Goal: Transaction & Acquisition: Register for event/course

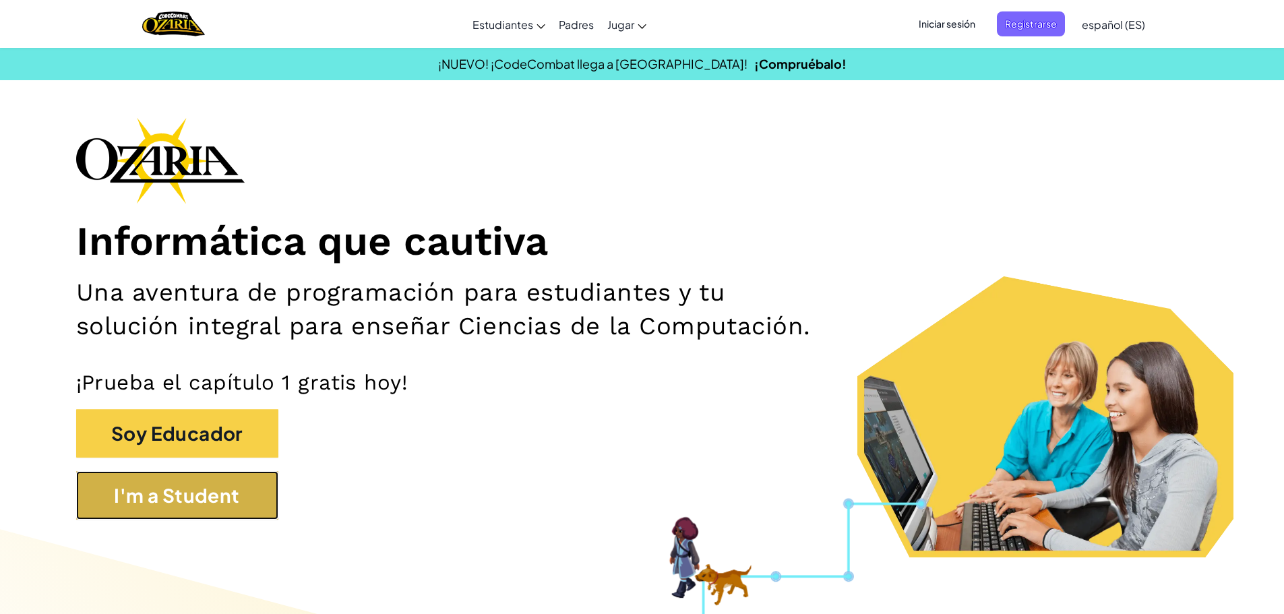
click at [225, 492] on button "I'm a Student" at bounding box center [177, 495] width 202 height 49
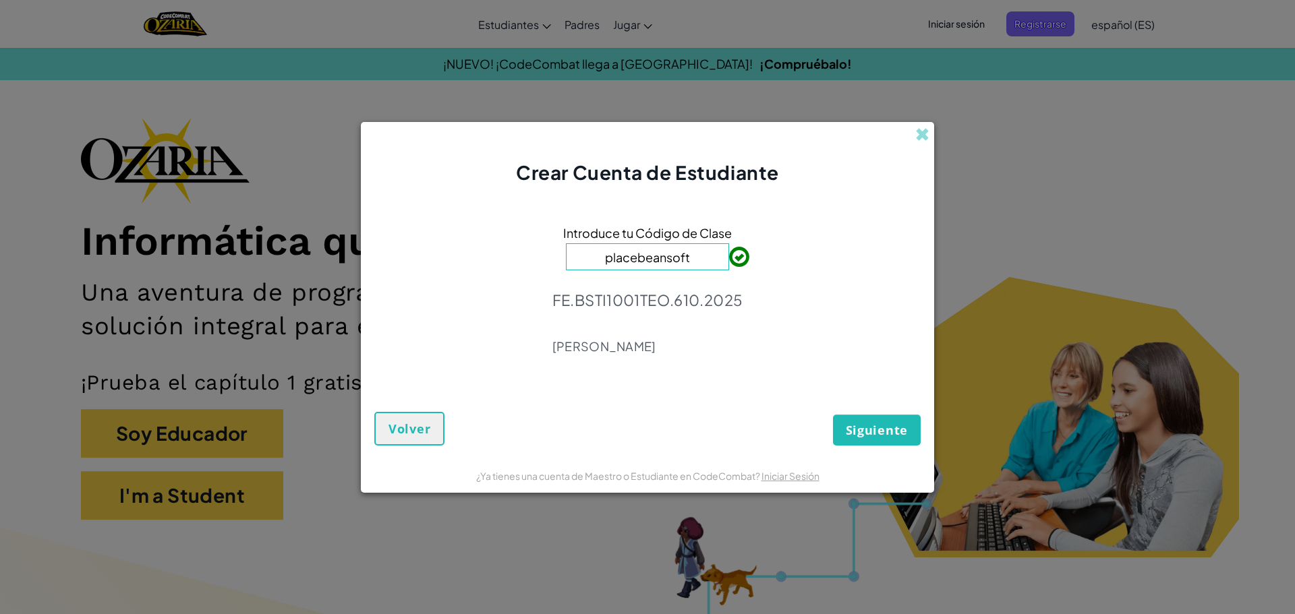
type input "placebeansoft"
click at [861, 420] on button "Siguiente" at bounding box center [877, 430] width 88 height 31
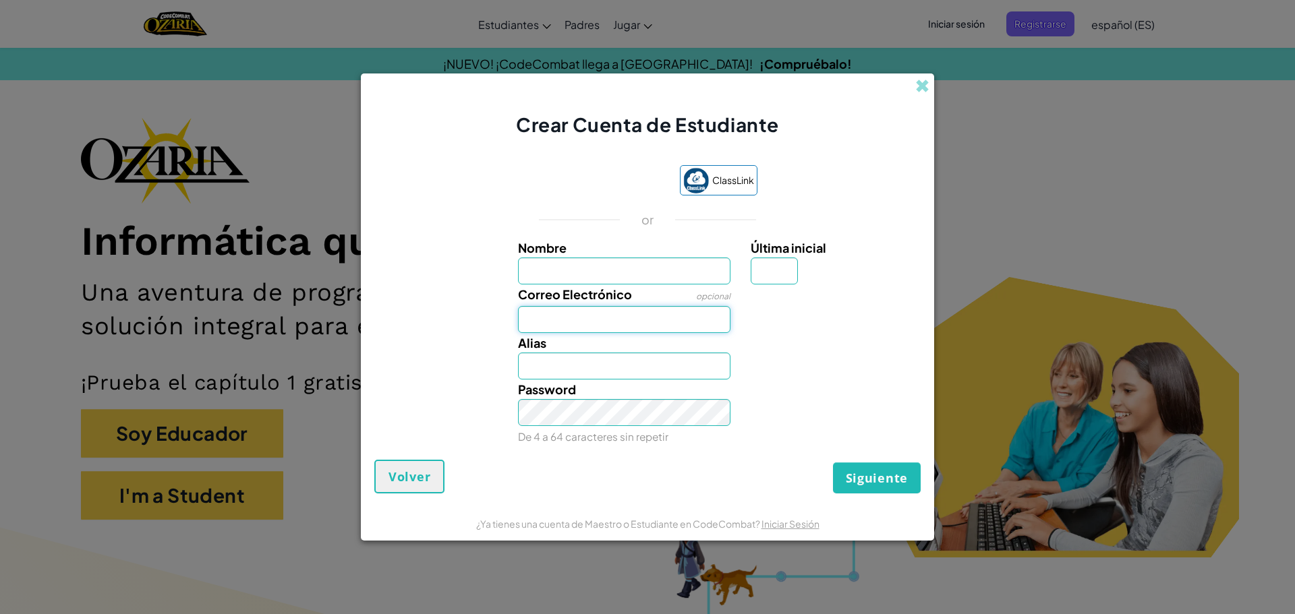
click at [670, 321] on input "Correo Electrónico" at bounding box center [624, 319] width 213 height 27
type input "[EMAIL_ADDRESS][DOMAIN_NAME]"
click at [776, 326] on link "Iniciar Sesión" at bounding box center [800, 324] width 58 height 12
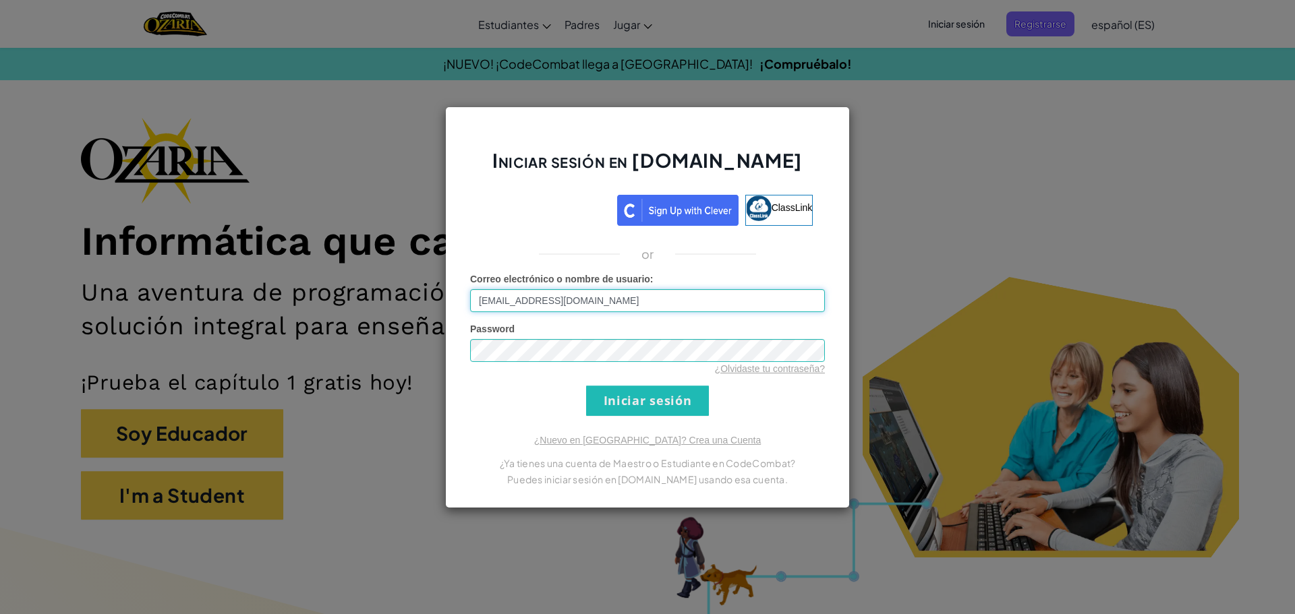
click at [694, 303] on input "[EMAIL_ADDRESS][DOMAIN_NAME]" at bounding box center [647, 300] width 355 height 23
type input "A"
type input "[EMAIL_ADDRESS][DOMAIN_NAME]"
click at [672, 380] on form "Correo electrónico o nombre de usuario : [EMAIL_ADDRESS][DOMAIN_NAME] Password …" at bounding box center [647, 344] width 355 height 144
click at [682, 407] on input "Iniciar sesión" at bounding box center [647, 401] width 123 height 30
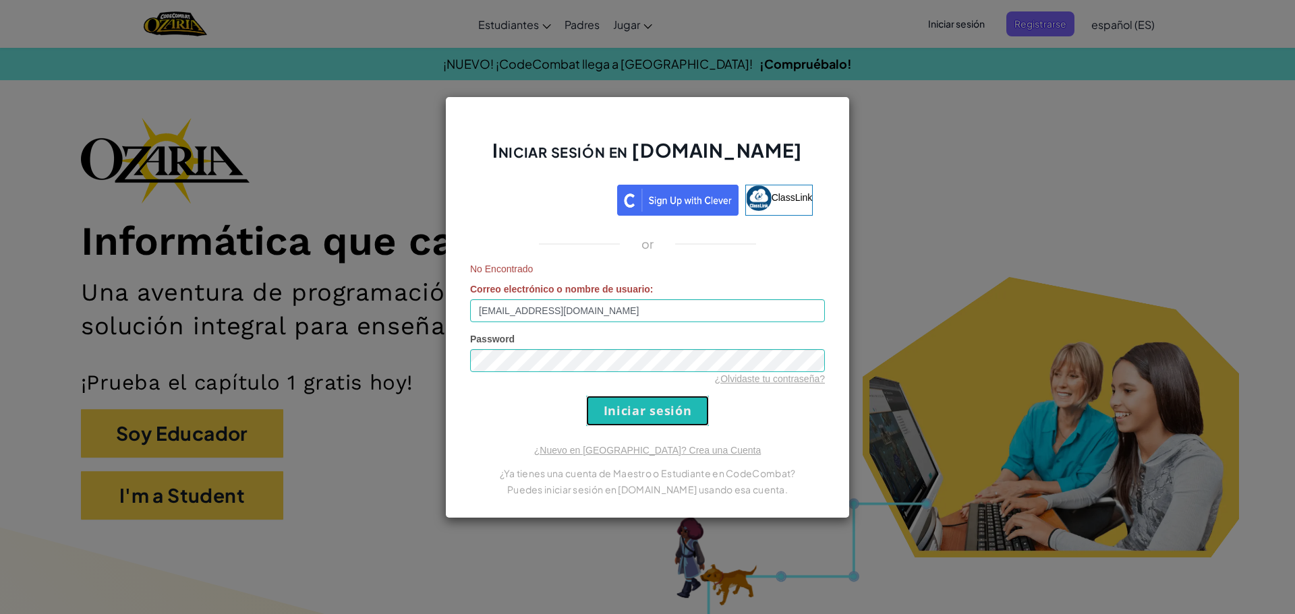
click at [682, 398] on input "Iniciar sesión" at bounding box center [647, 411] width 123 height 30
click at [683, 393] on form "No Encontrado Correo electrónico o nombre de usuario : [EMAIL_ADDRESS][DOMAIN_N…" at bounding box center [647, 344] width 355 height 164
click at [272, 179] on div "Iniciar sesión en [DOMAIN_NAME] ClassLink or No Encontrado Correo electrónico o…" at bounding box center [647, 307] width 1295 height 614
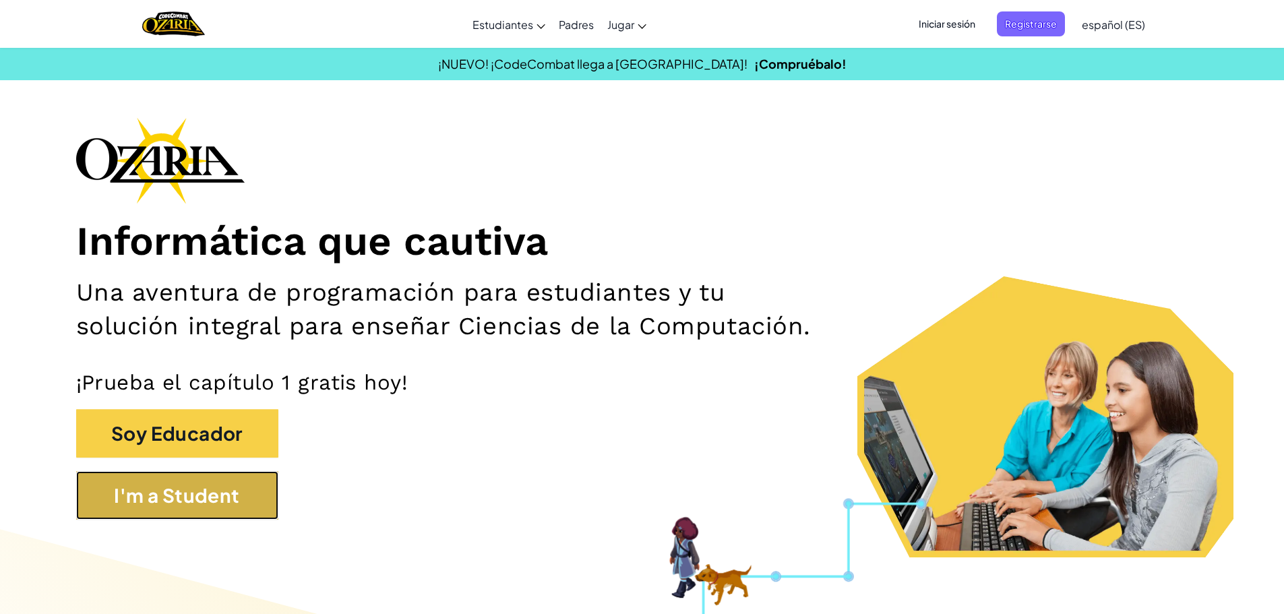
click at [102, 474] on button "I'm a Student" at bounding box center [177, 495] width 202 height 49
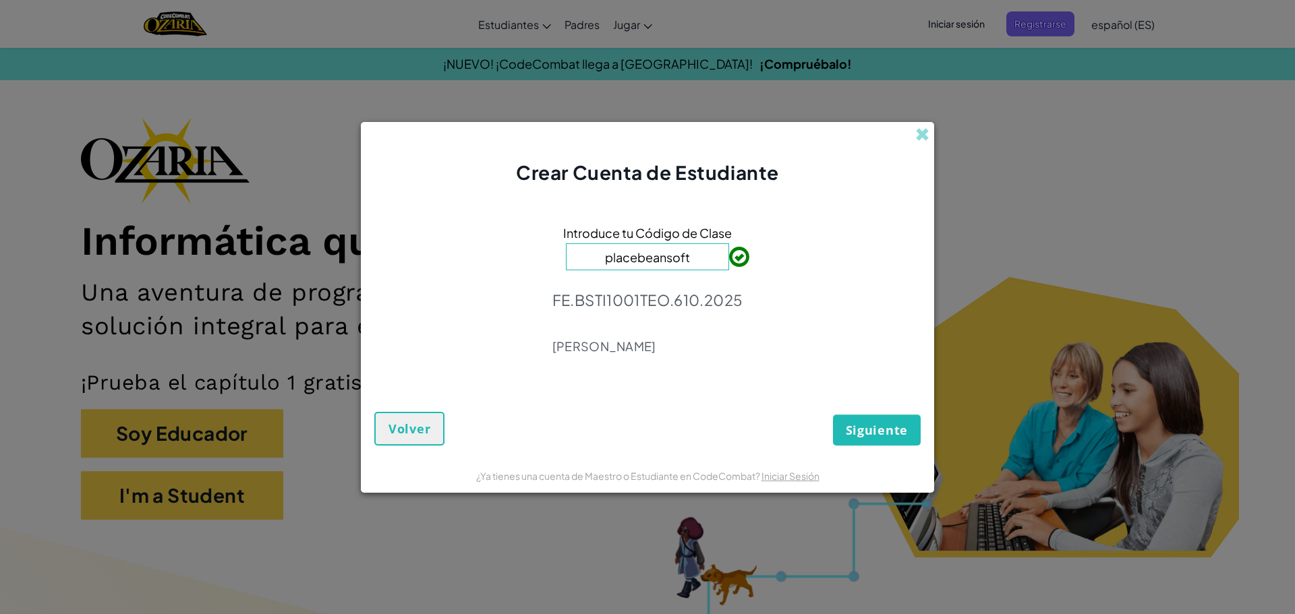
type input "placebeansoft"
click at [888, 415] on button "Siguiente" at bounding box center [877, 430] width 88 height 31
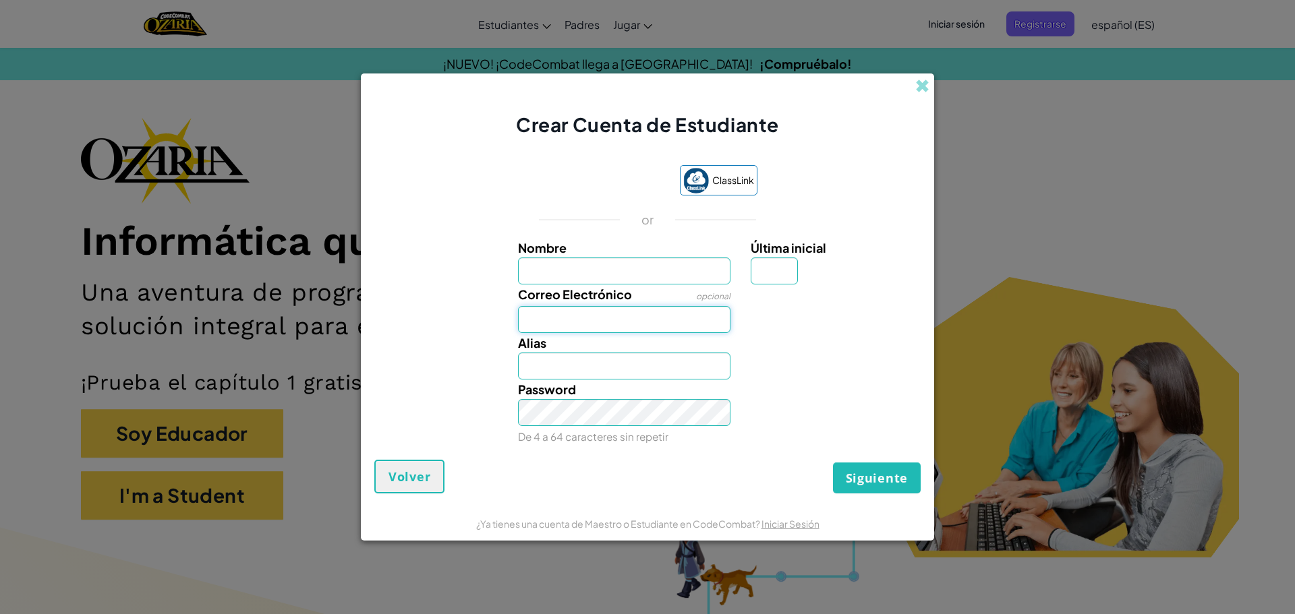
click at [640, 329] on input "Correo Electrónico" at bounding box center [624, 319] width 213 height 27
type input "[EMAIL_ADDRESS][DOMAIN_NAME]"
click at [878, 479] on span "Siguiente" at bounding box center [877, 478] width 62 height 16
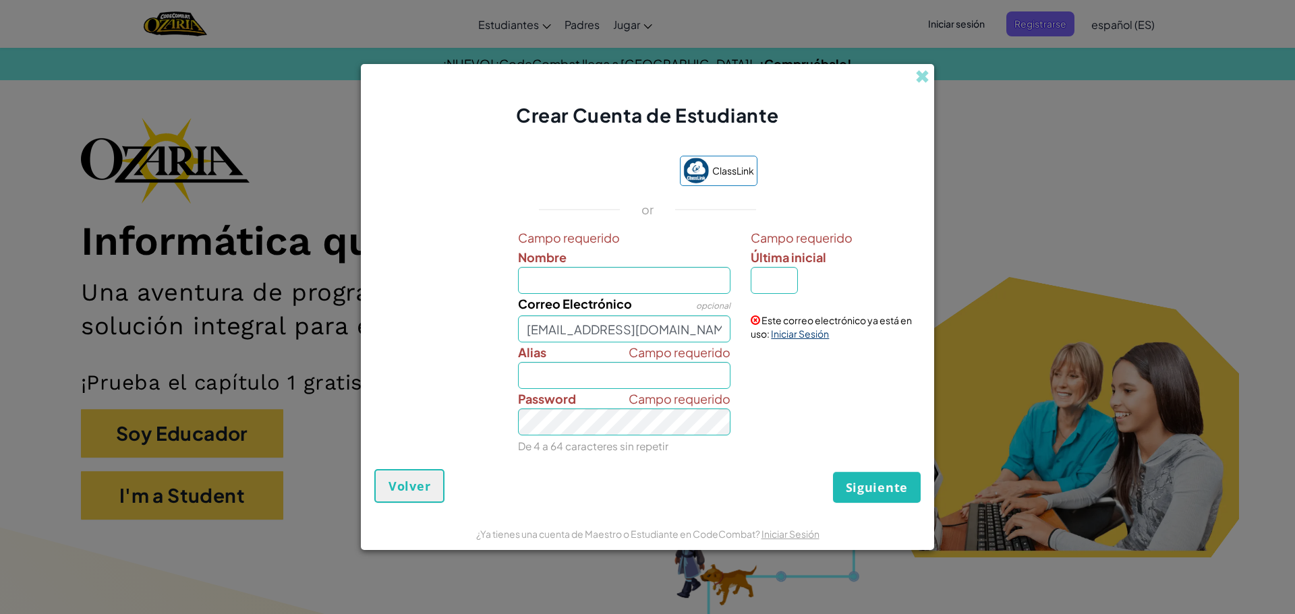
click at [804, 336] on link "Iniciar Sesión" at bounding box center [800, 334] width 58 height 12
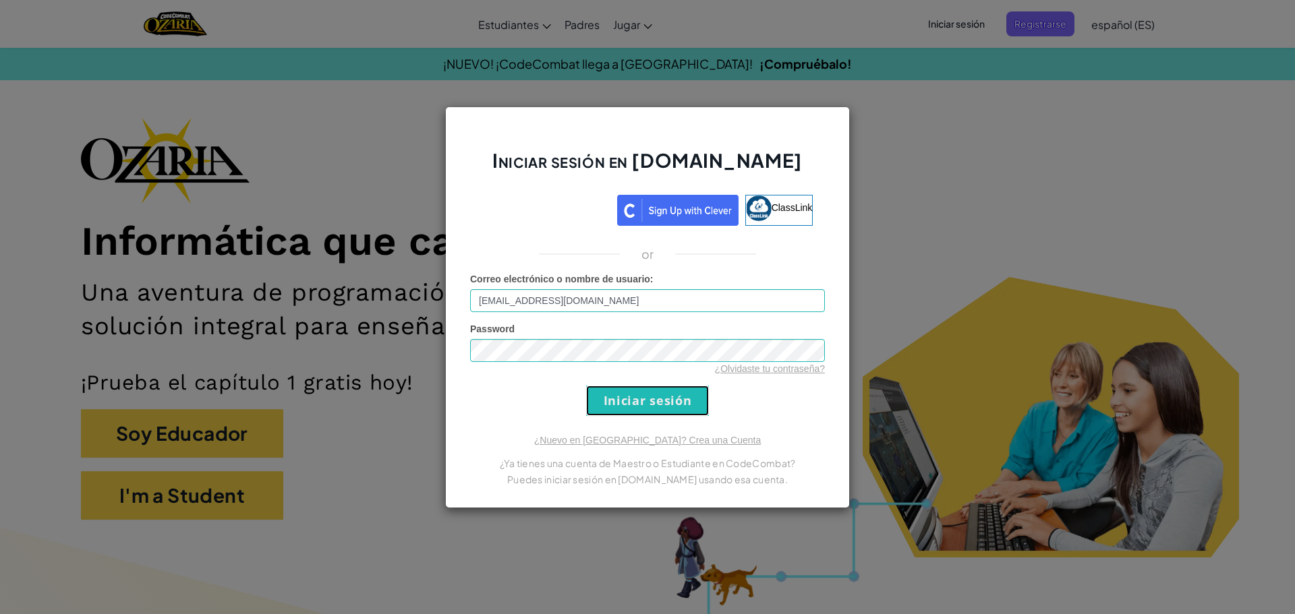
click at [692, 403] on input "Iniciar sesión" at bounding box center [647, 401] width 123 height 30
